Goal: Find specific page/section: Find specific page/section

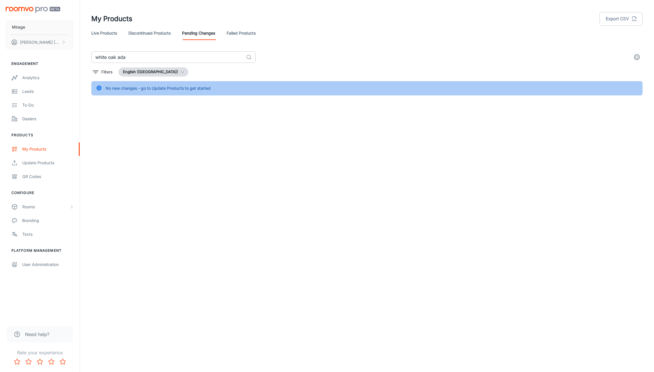
click at [140, 51] on input "white oak ada" at bounding box center [167, 56] width 152 height 11
type input "54162"
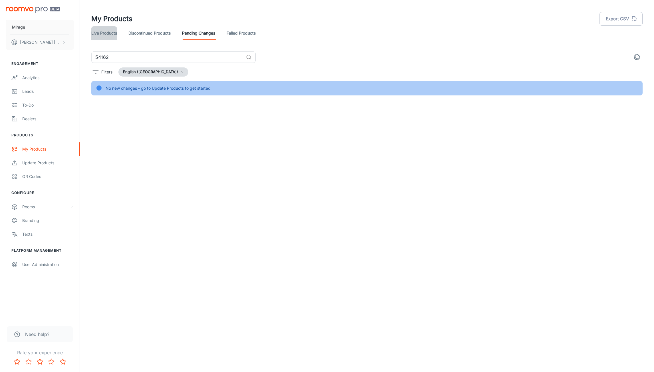
click at [112, 35] on link "Live Products" at bounding box center [104, 33] width 26 height 14
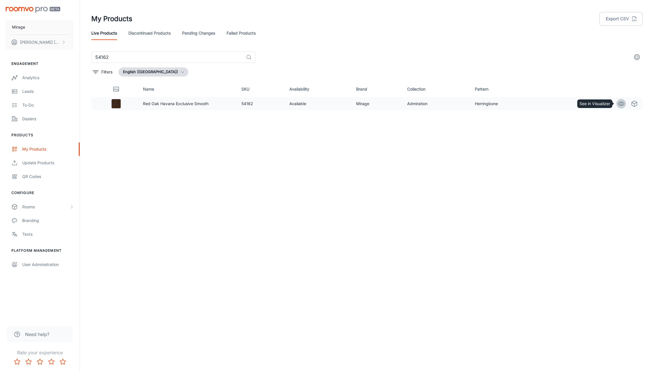
click at [622, 102] on icon "See in Visualizer" at bounding box center [621, 103] width 7 height 7
click at [116, 58] on input "54162" at bounding box center [167, 56] width 152 height 11
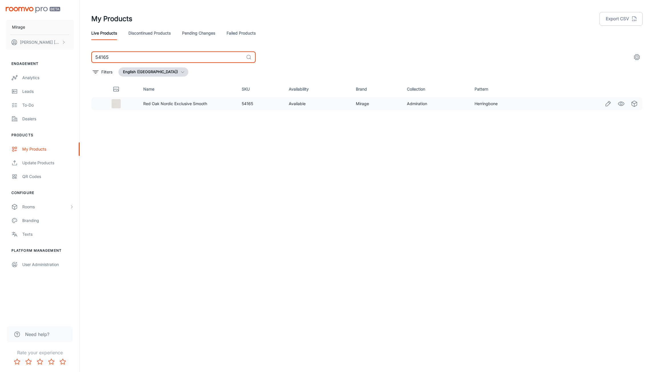
click at [241, 101] on td "54165" at bounding box center [260, 103] width 47 height 13
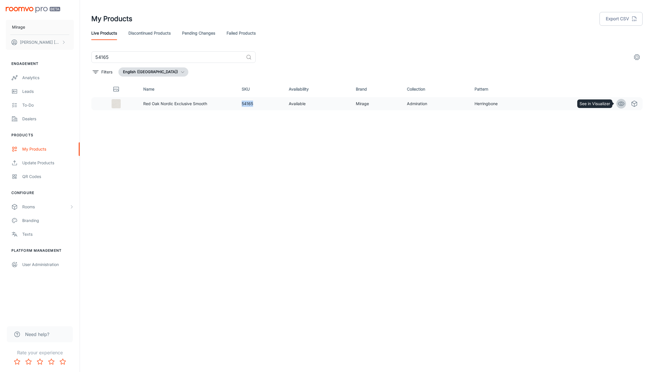
click at [624, 105] on icon "See in Visualizer" at bounding box center [621, 103] width 7 height 7
click at [114, 55] on input "54165" at bounding box center [167, 56] width 152 height 11
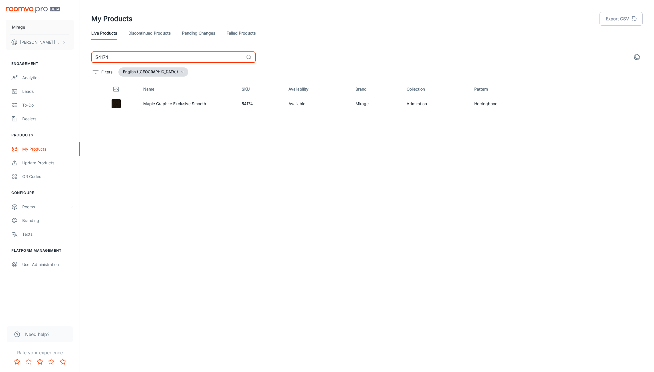
click at [114, 55] on input "54174" at bounding box center [167, 56] width 152 height 11
type input "52558"
click at [622, 103] on icon "See in Visualizer" at bounding box center [621, 103] width 7 height 7
